Goal: Information Seeking & Learning: Find specific page/section

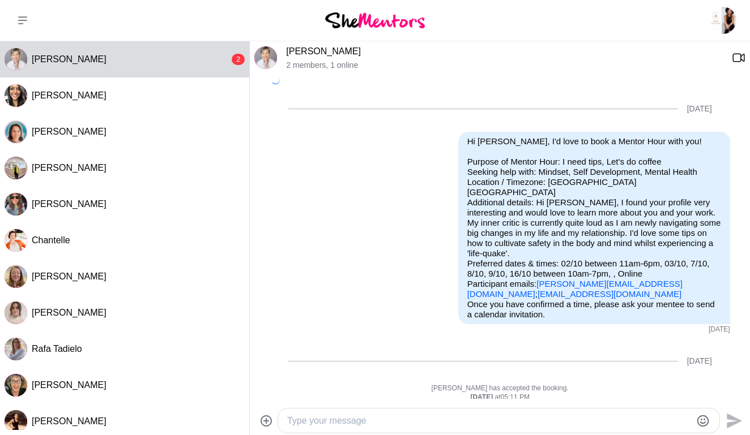
scroll to position [268, 0]
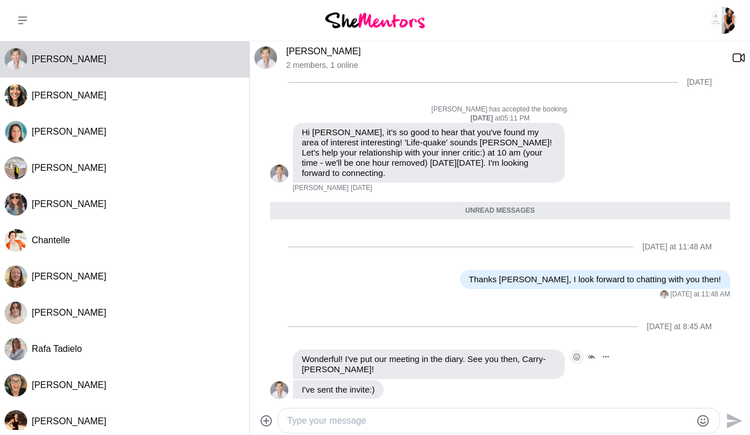
click at [576, 354] on icon "Open Reaction Selector" at bounding box center [576, 357] width 7 height 7
click at [364, 322] on button "Select Reaction: Heart" at bounding box center [358, 333] width 23 height 23
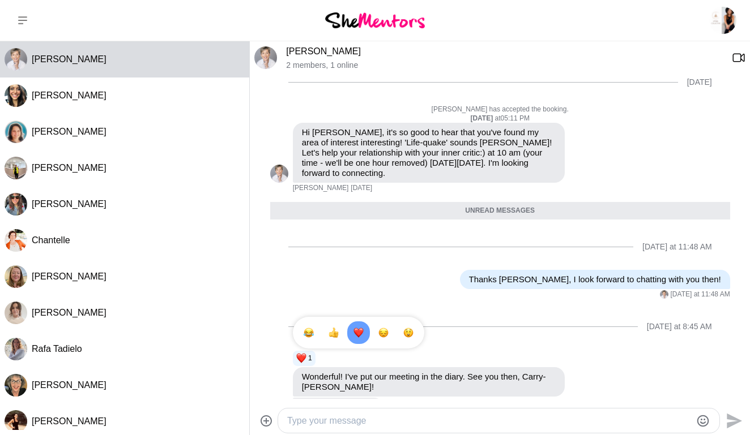
scroll to position [285, 0]
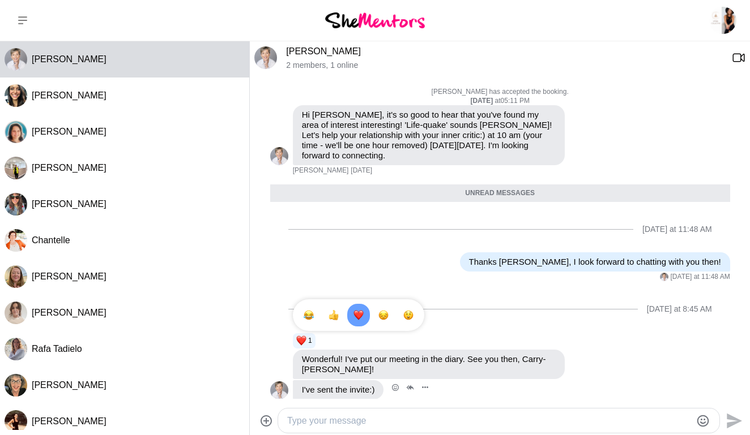
click at [340, 385] on p "I've sent the invite:)" at bounding box center [338, 390] width 73 height 10
click at [397, 387] on icon "Open Reaction Selector" at bounding box center [395, 388] width 3 height 3
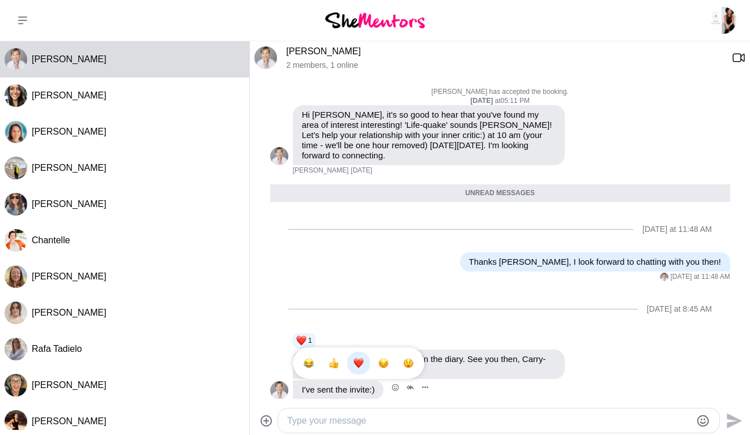
click at [361, 358] on div "Select Reaction: Heart" at bounding box center [358, 363] width 10 height 10
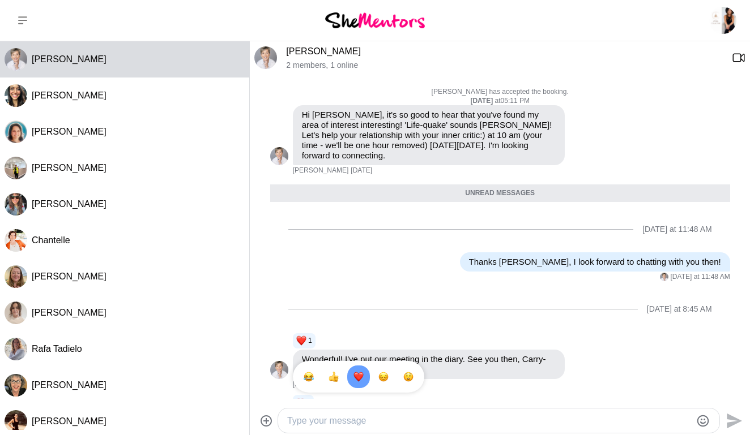
scroll to position [316, 0]
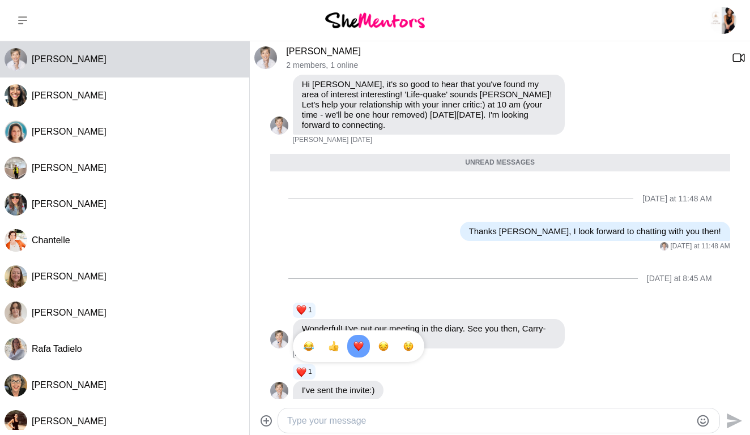
click at [324, 425] on textarea "Type your message" at bounding box center [489, 421] width 404 height 14
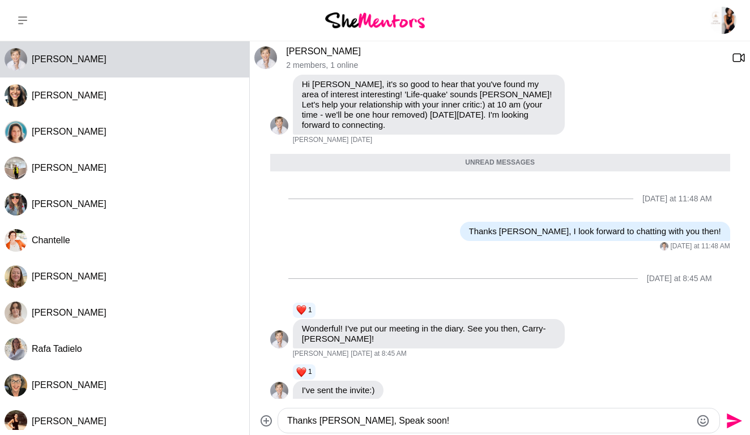
type textarea "Thanks [PERSON_NAME], Speak soon!"
click at [732, 418] on icon "Send" at bounding box center [733, 420] width 15 height 15
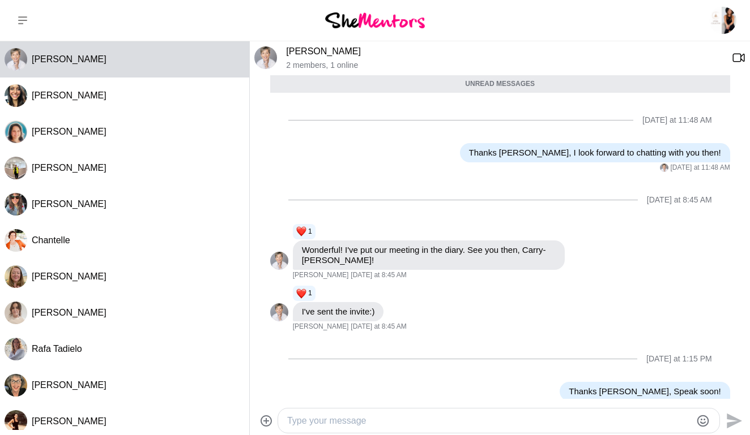
click at [24, 18] on icon at bounding box center [22, 20] width 9 height 8
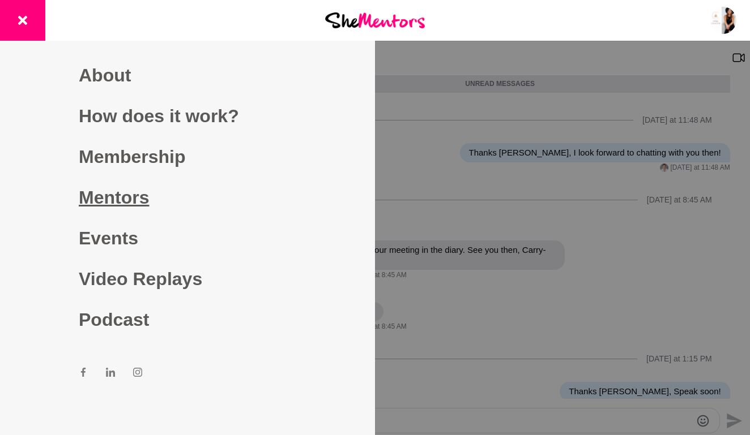
click at [116, 198] on link "Mentors" at bounding box center [187, 197] width 217 height 41
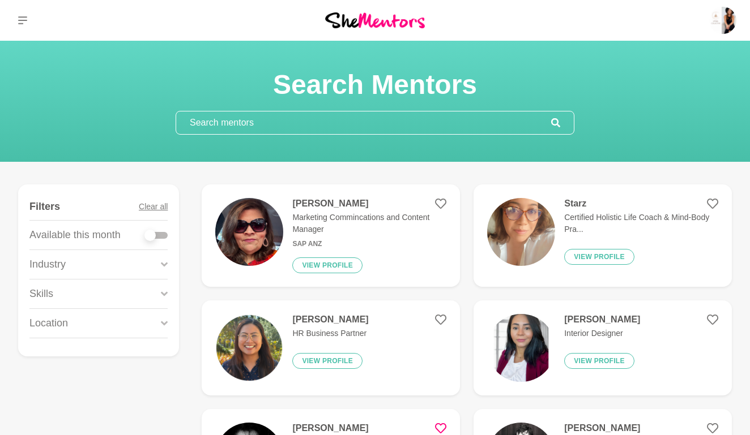
click at [151, 234] on div at bounding box center [149, 235] width 11 height 11
checkbox input "true"
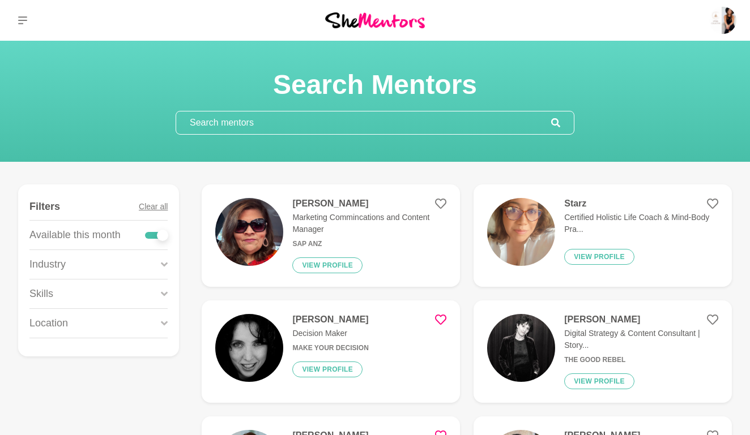
click at [287, 123] on input "text" at bounding box center [363, 123] width 375 height 23
click at [607, 258] on button "View profile" at bounding box center [599, 257] width 70 height 16
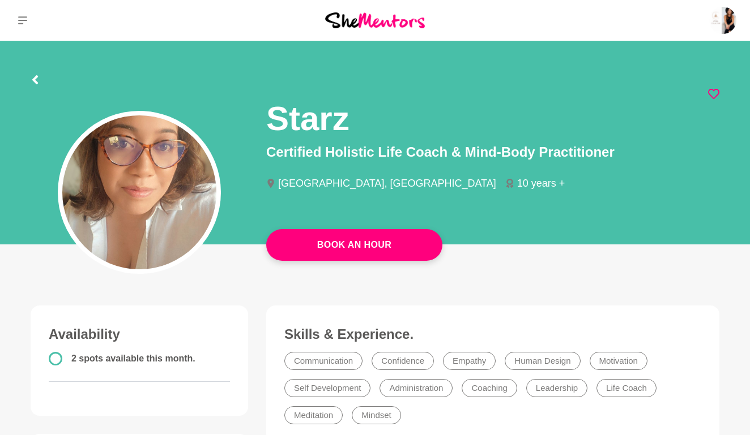
click at [715, 92] on icon at bounding box center [713, 93] width 11 height 11
click at [35, 76] on icon at bounding box center [35, 79] width 9 height 9
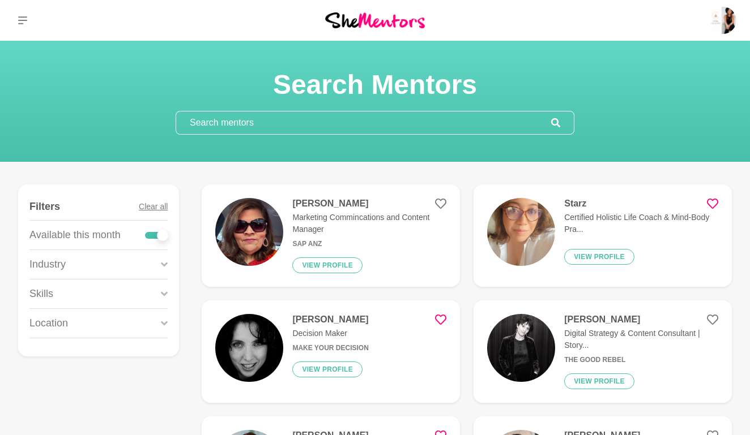
click at [239, 127] on input "text" at bounding box center [363, 123] width 375 height 23
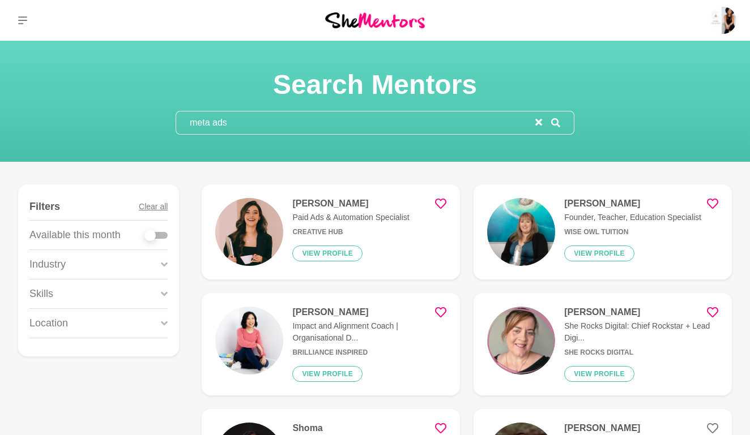
drag, startPoint x: 208, startPoint y: 118, endPoint x: 148, endPoint y: 119, distance: 60.6
click at [148, 119] on div "Search Mentors meta ads" at bounding box center [375, 101] width 722 height 67
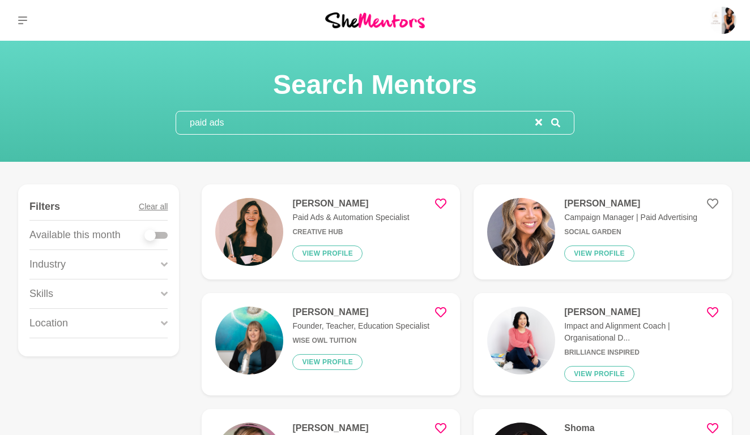
type input "paid ads"
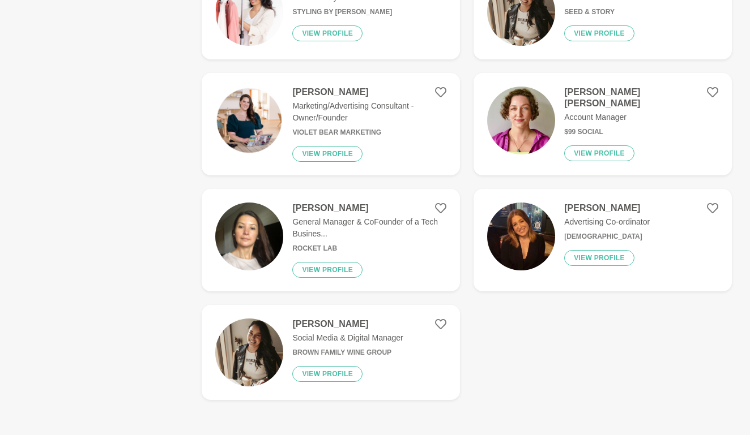
scroll to position [1716, 0]
